Goal: Transaction & Acquisition: Purchase product/service

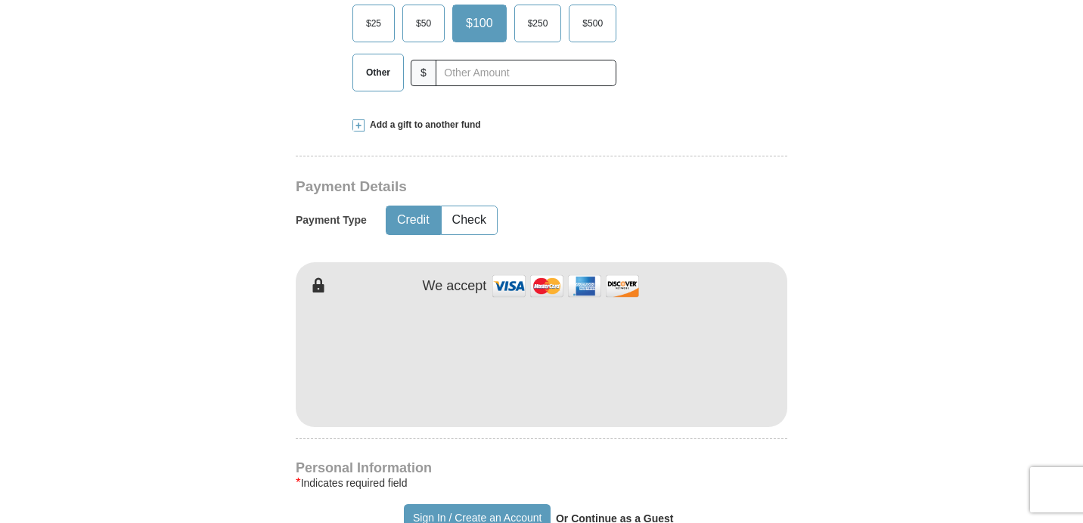
scroll to position [650, 0]
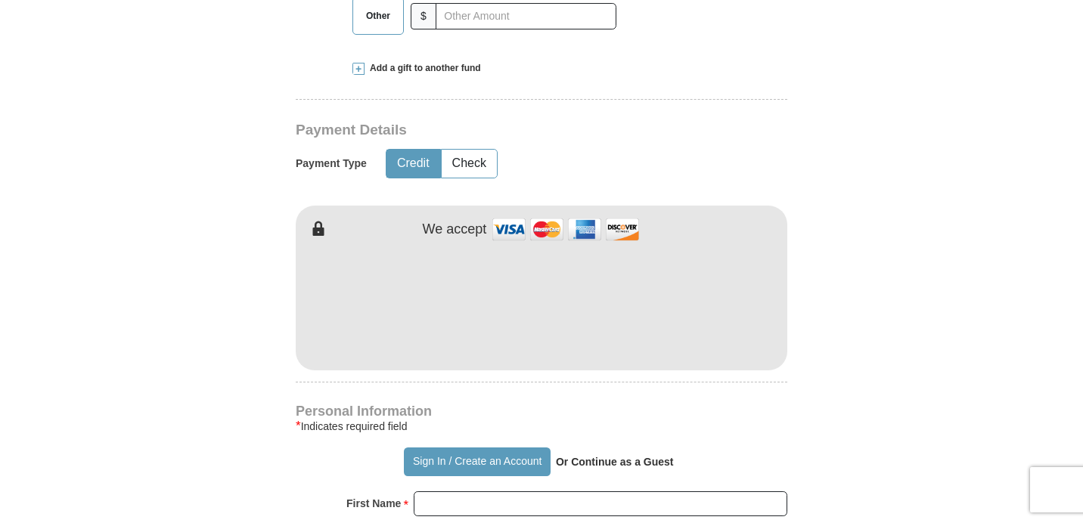
click at [767, 390] on div "Kenneth Copeland Ministries Giving Together, we're helping people all over the …" at bounding box center [541, 496] width 491 height 1535
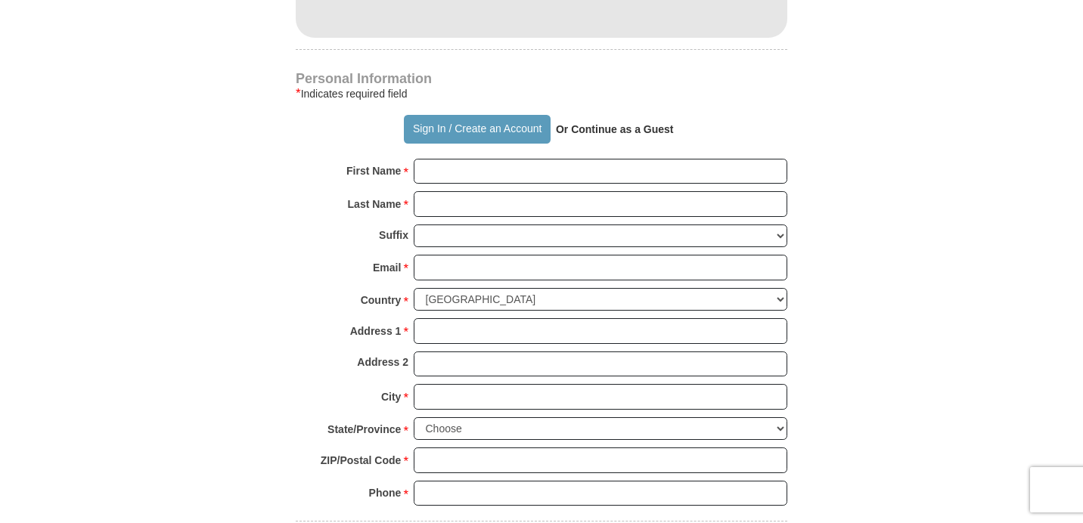
scroll to position [1033, 0]
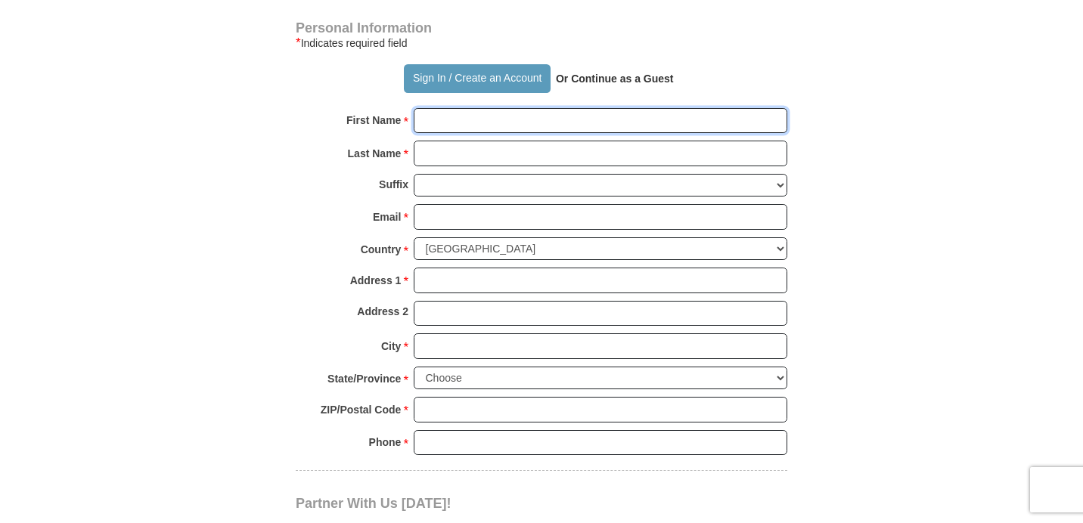
click at [435, 119] on input "First Name *" at bounding box center [600, 121] width 373 height 26
type input "[PERSON_NAME]"
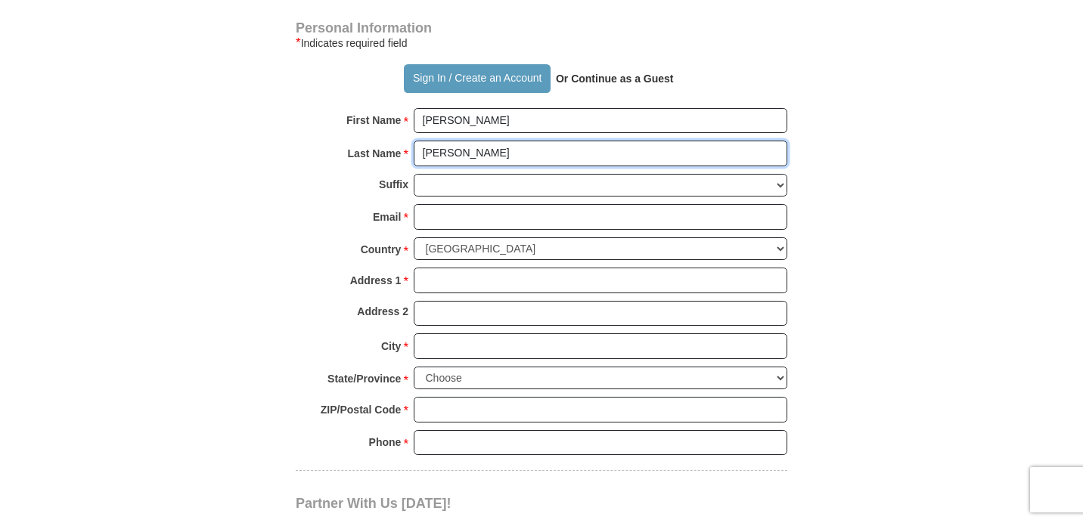
type input "[PERSON_NAME]"
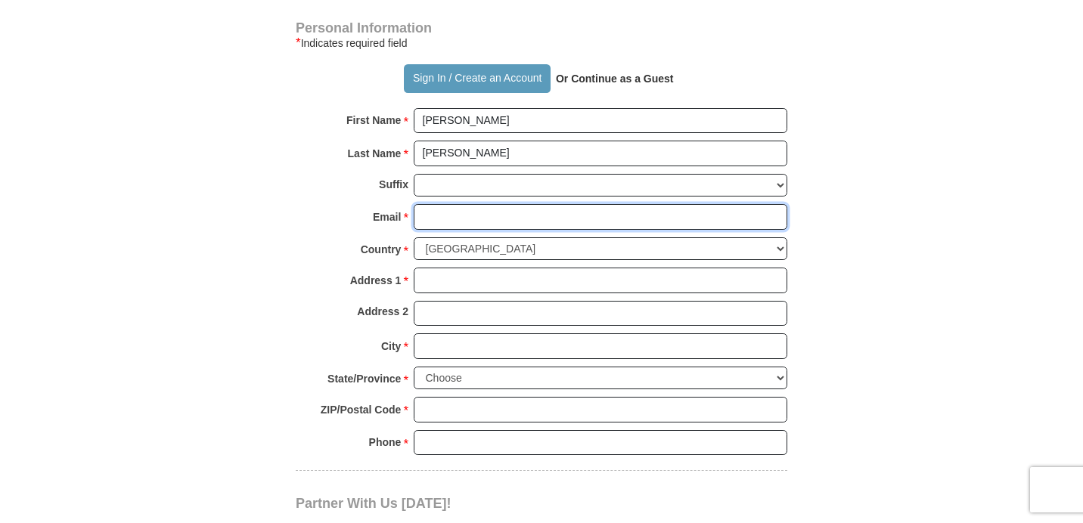
type input "[EMAIL_ADDRESS][DOMAIN_NAME]"
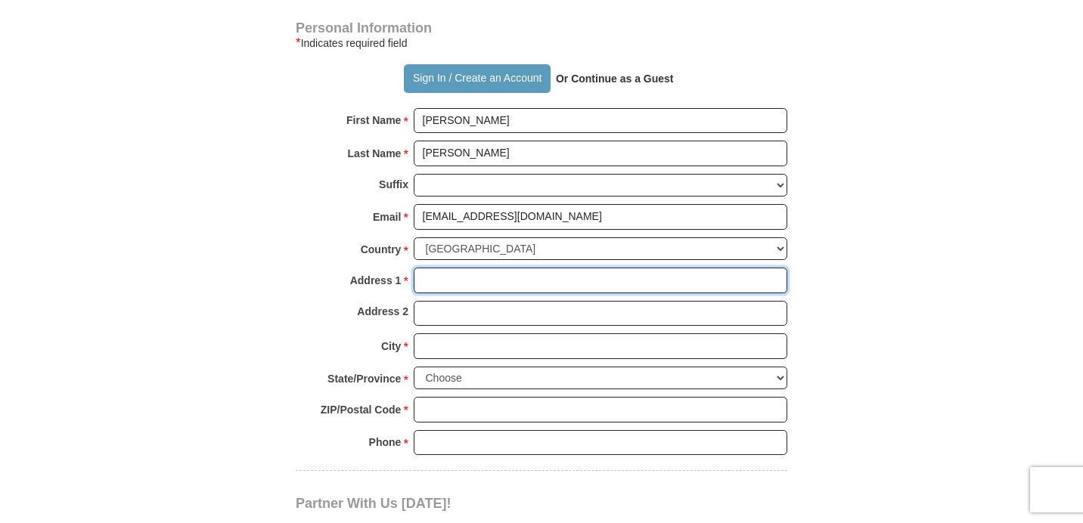
type input "[STREET_ADDRESS]"
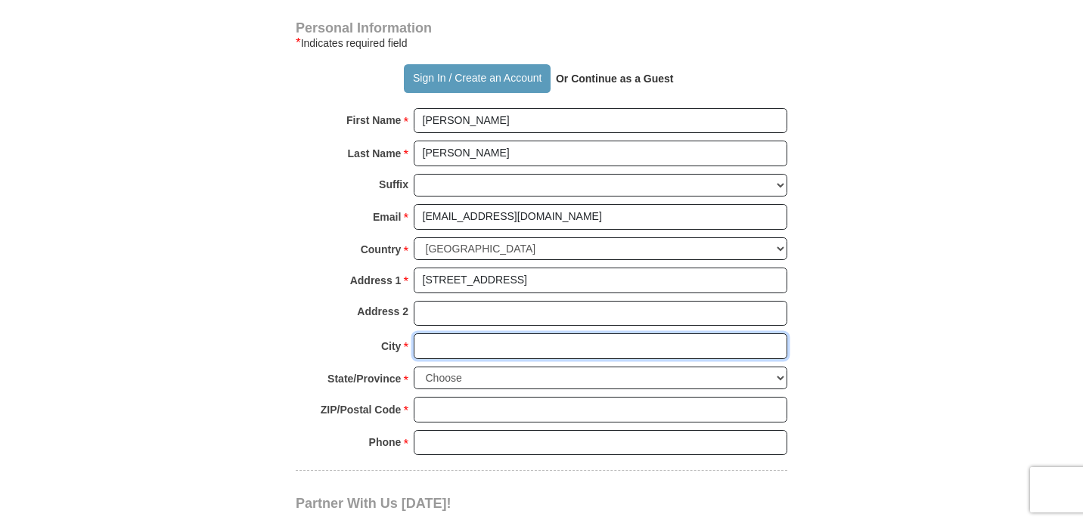
type input "HAVRE DE GRACE"
select select "MD"
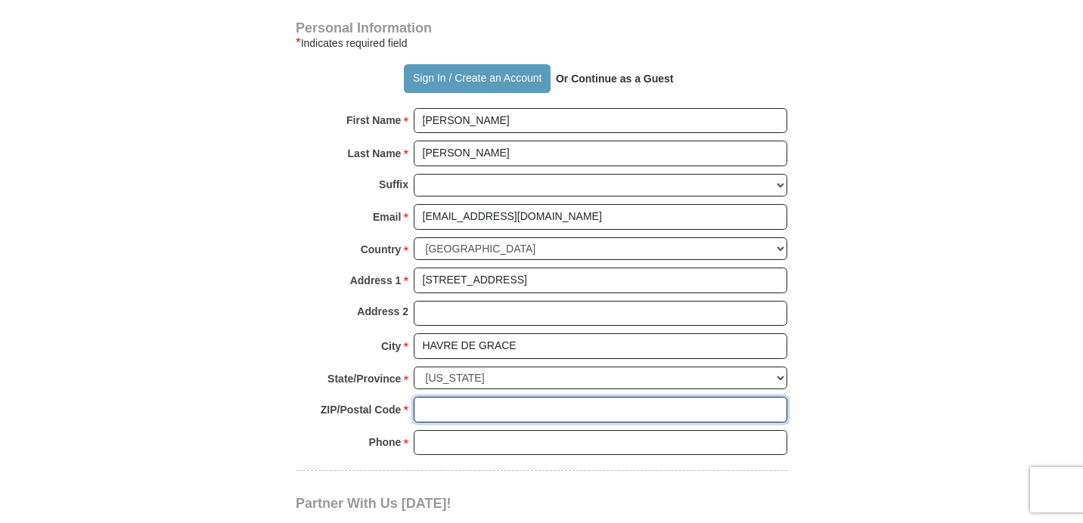
type input "21078-2575"
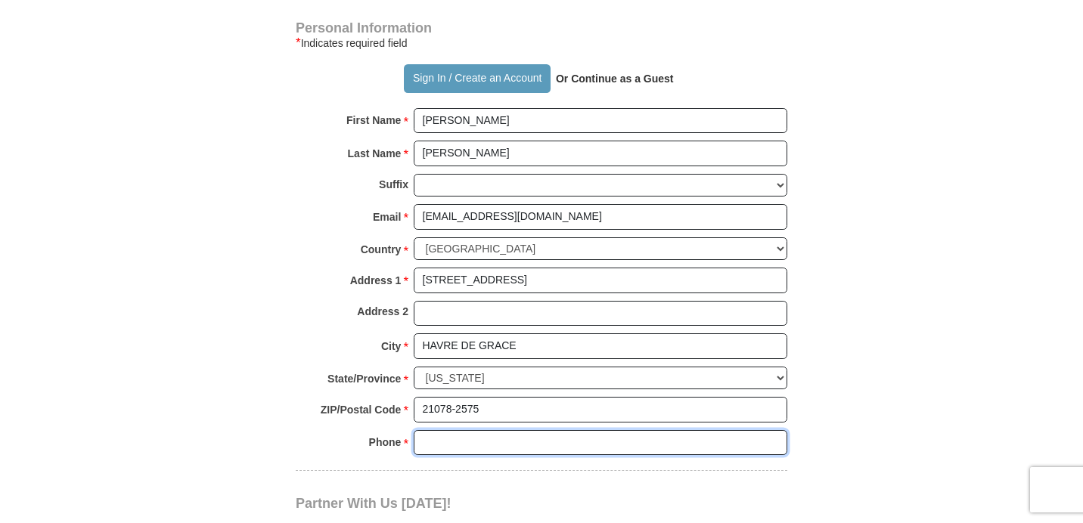
type input "4432999152"
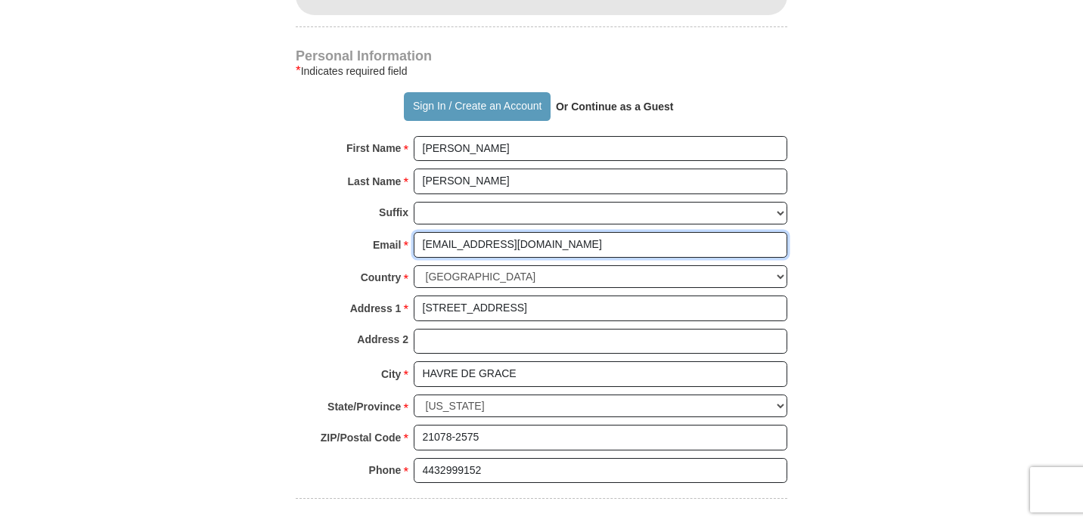
scroll to position [1005, 0]
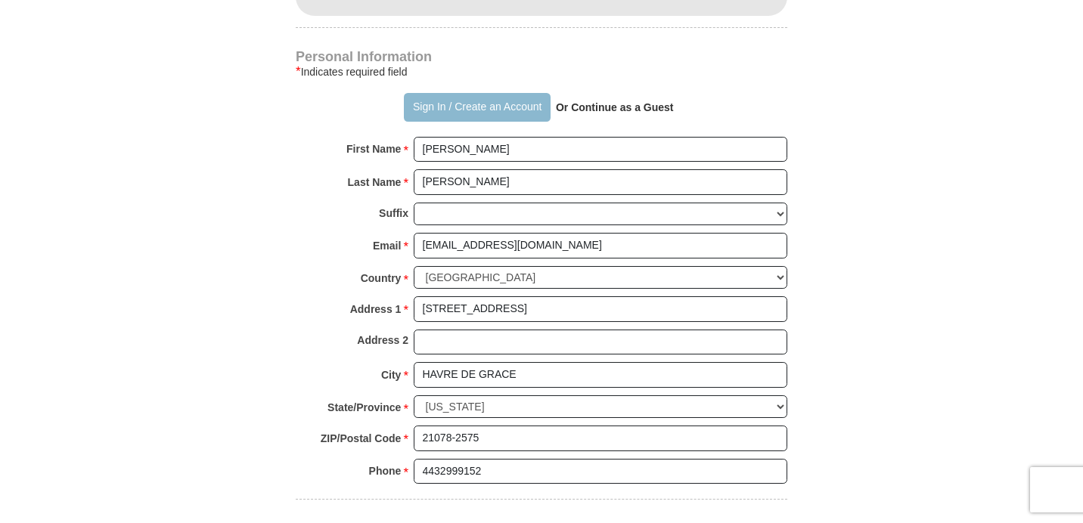
click at [491, 105] on button "Sign In / Create an Account" at bounding box center [477, 107] width 146 height 29
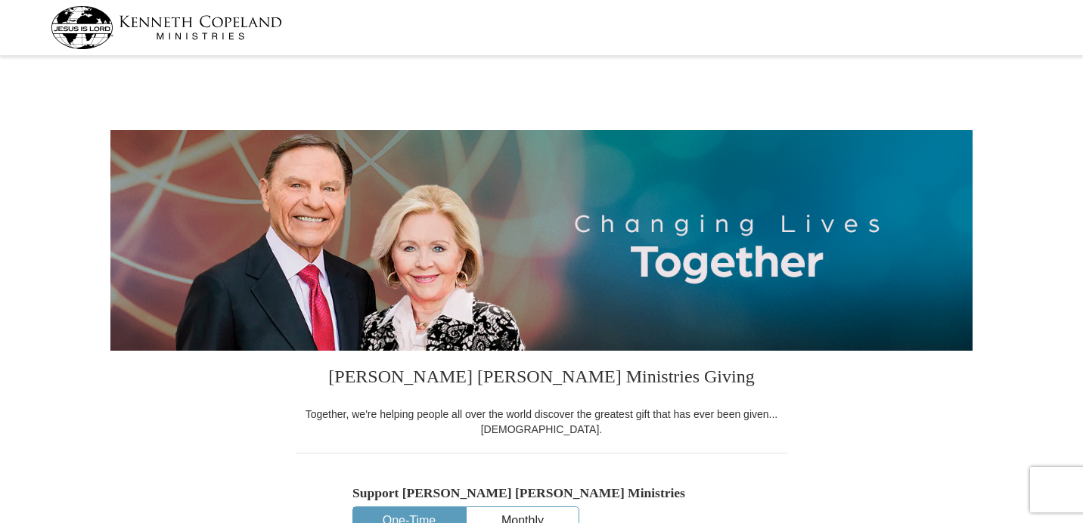
select select "MD"
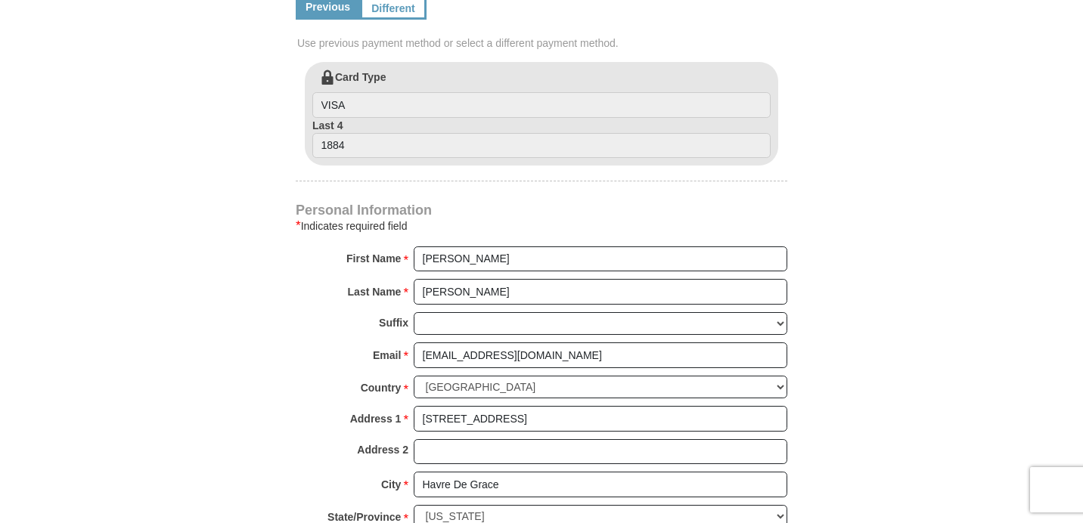
scroll to position [485, 0]
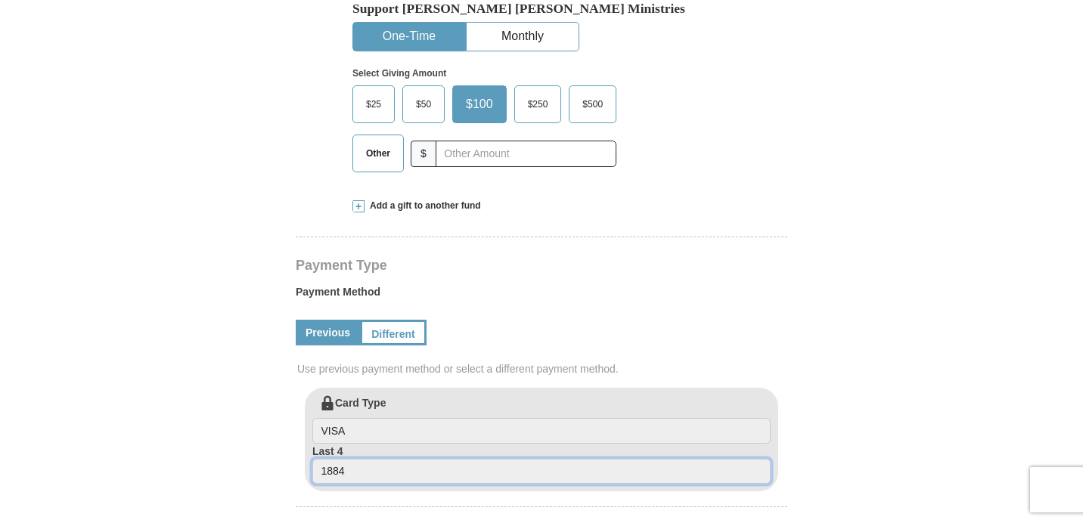
click at [361, 472] on input "1884" at bounding box center [541, 472] width 458 height 26
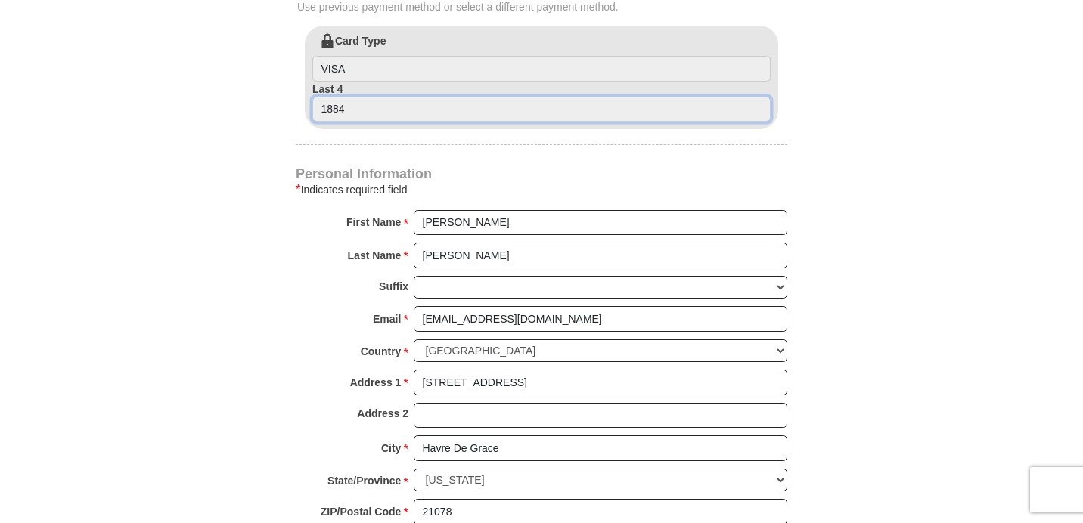
scroll to position [760, 0]
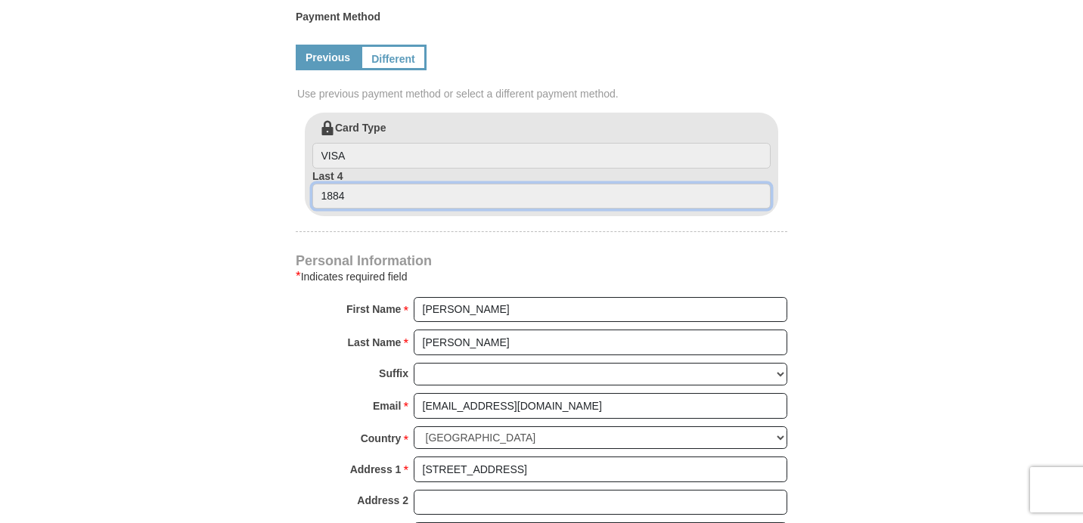
click at [358, 197] on input "1884" at bounding box center [541, 197] width 458 height 26
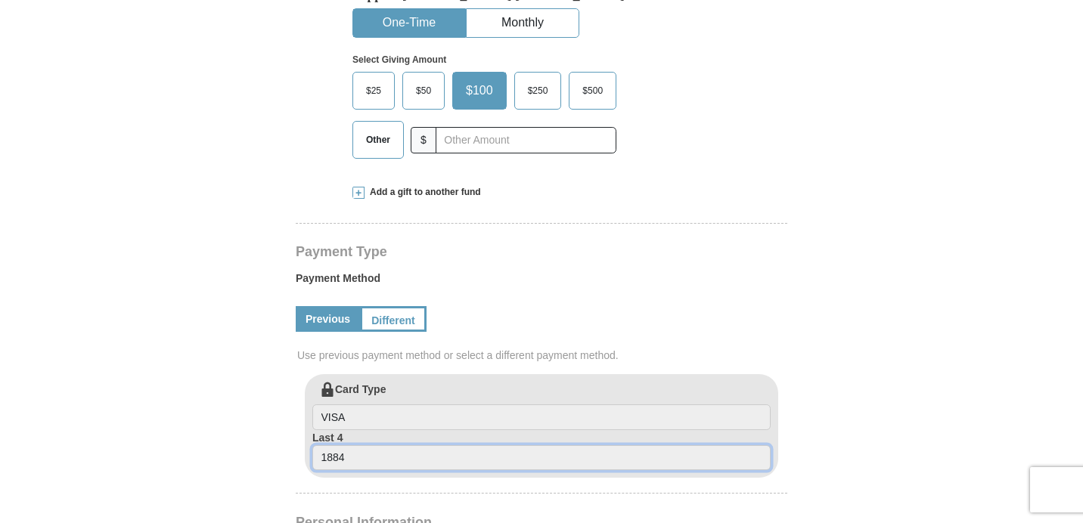
scroll to position [539, 0]
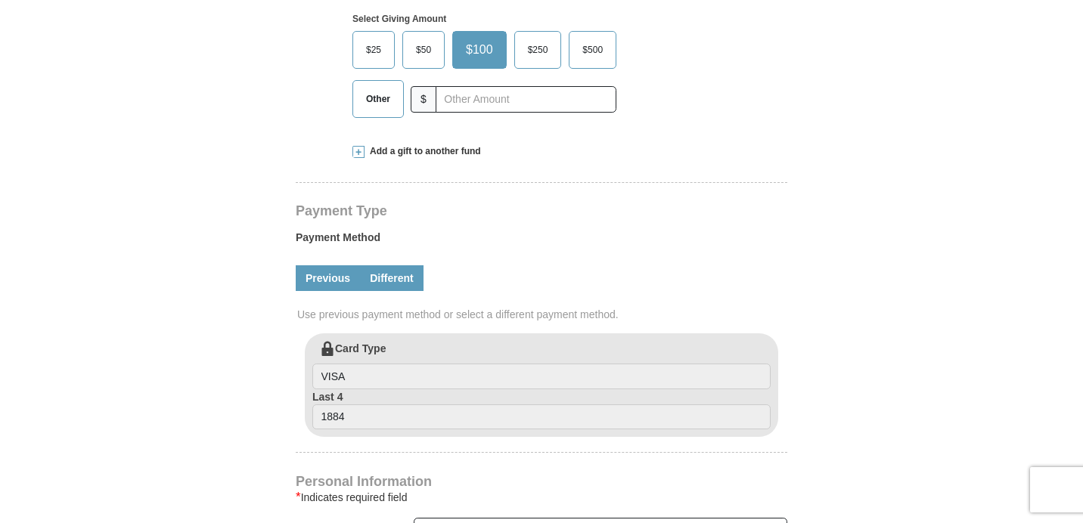
click at [385, 277] on link "Different" at bounding box center [392, 278] width 64 height 26
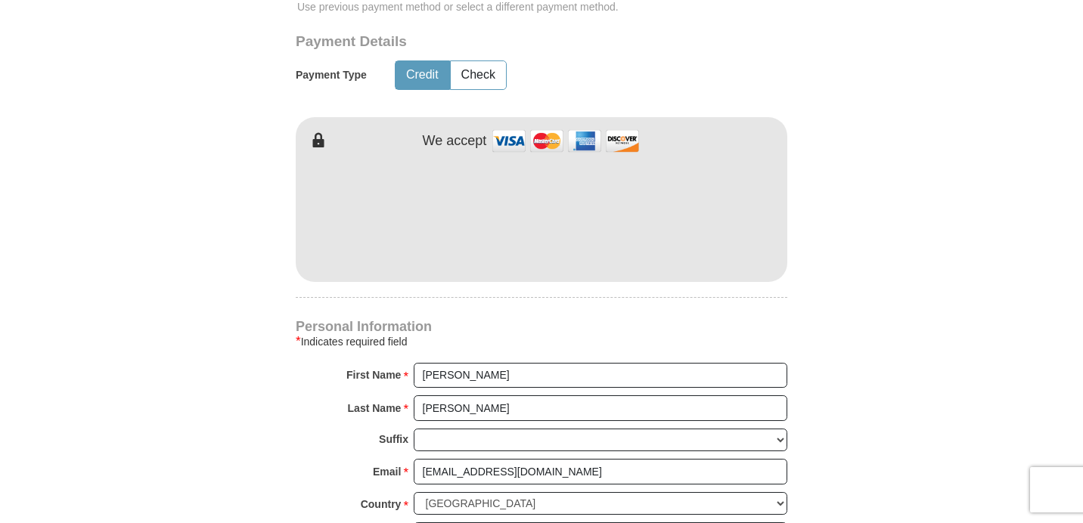
scroll to position [961, 0]
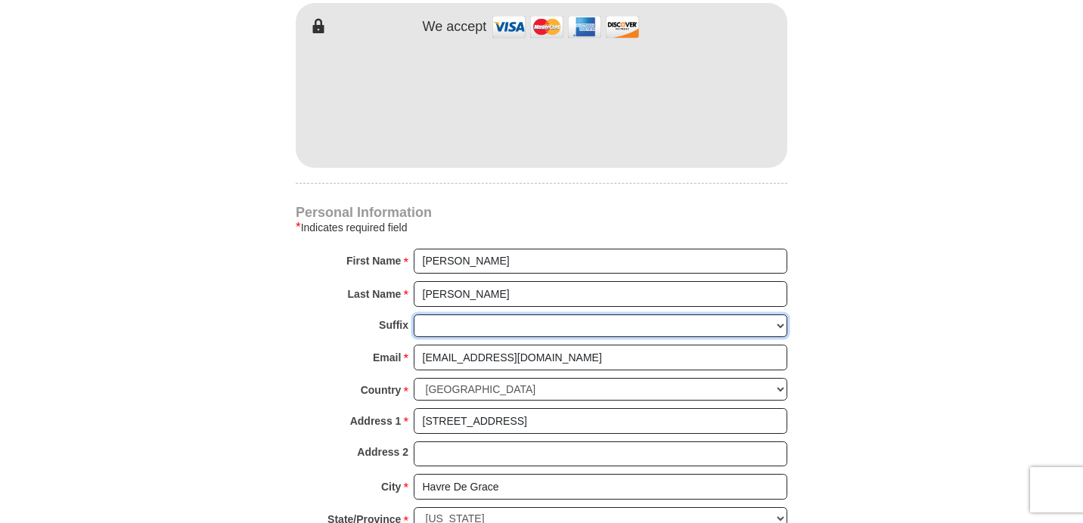
click at [503, 324] on select "[PERSON_NAME] I II III IV V VI" at bounding box center [600, 325] width 373 height 23
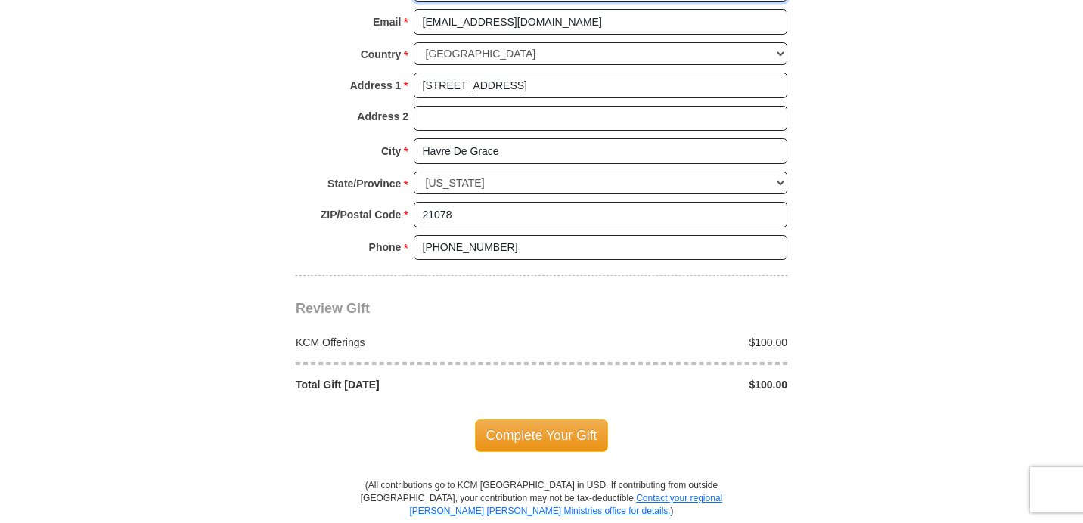
scroll to position [1350, 0]
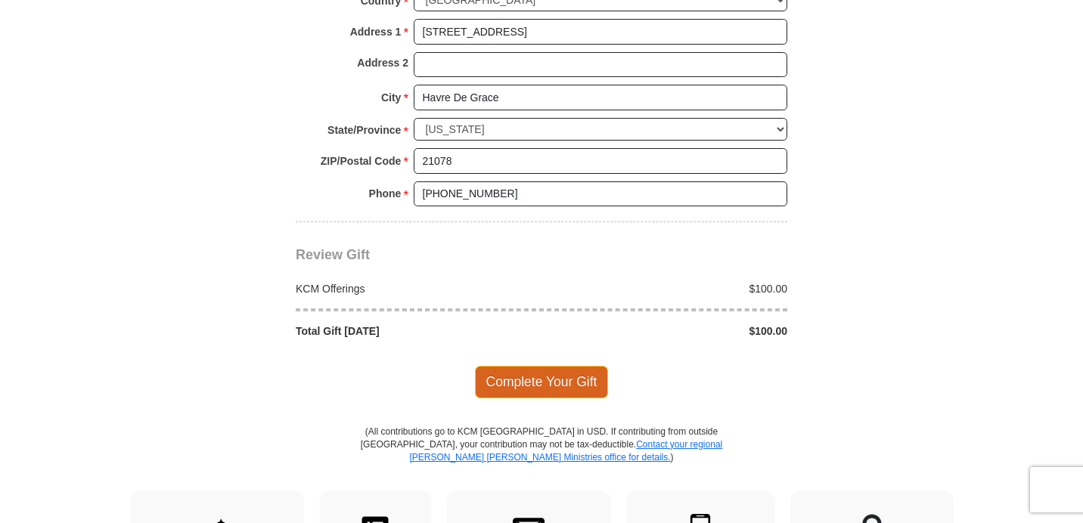
click at [538, 378] on span "Complete Your Gift" at bounding box center [542, 382] width 134 height 32
